Goal: Book appointment/travel/reservation

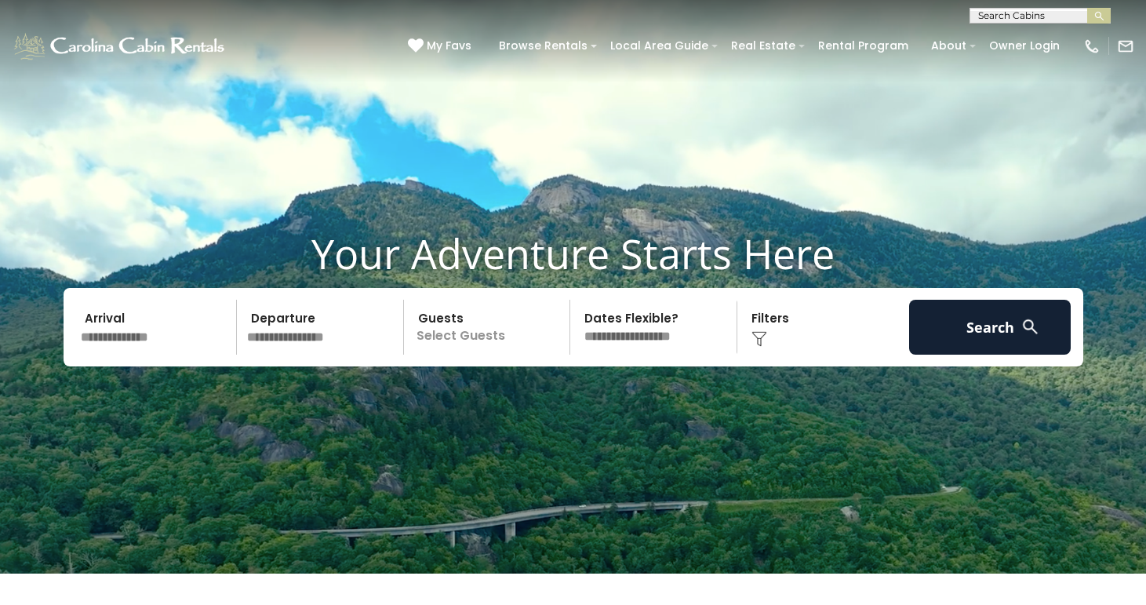
scroll to position [1, 0]
click at [1023, 13] on input "text" at bounding box center [1038, 18] width 137 height 16
type input "**********"
click at [1033, 35] on em "Bella Vista" at bounding box center [1007, 37] width 58 height 14
click at [1101, 18] on img "submit" at bounding box center [1099, 16] width 12 height 12
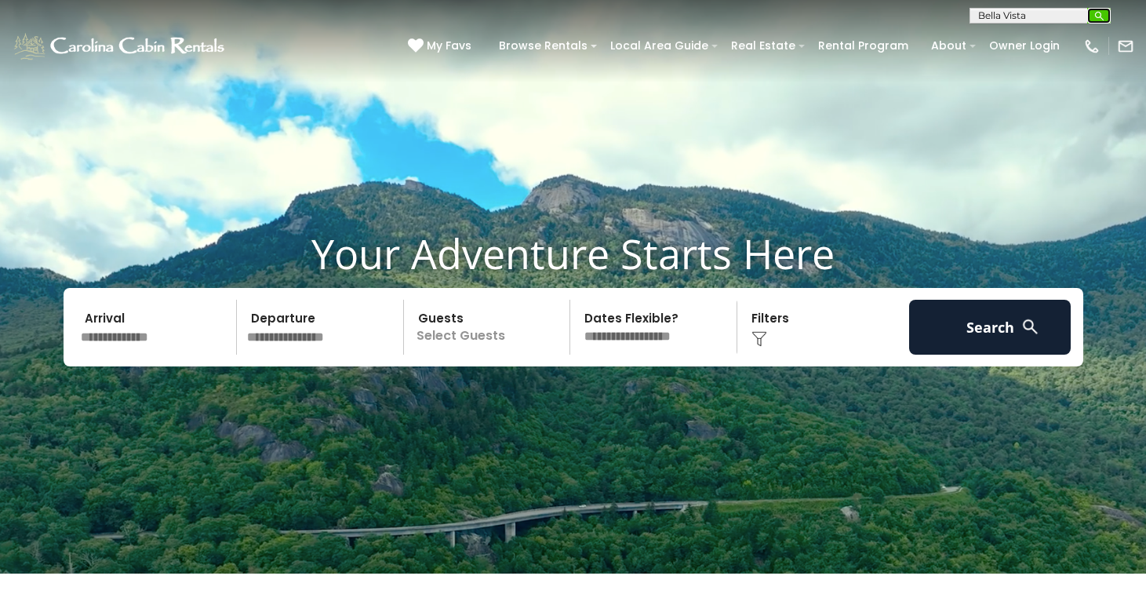
click at [1102, 13] on img "submit" at bounding box center [1099, 16] width 12 height 12
